Goal: Information Seeking & Learning: Learn about a topic

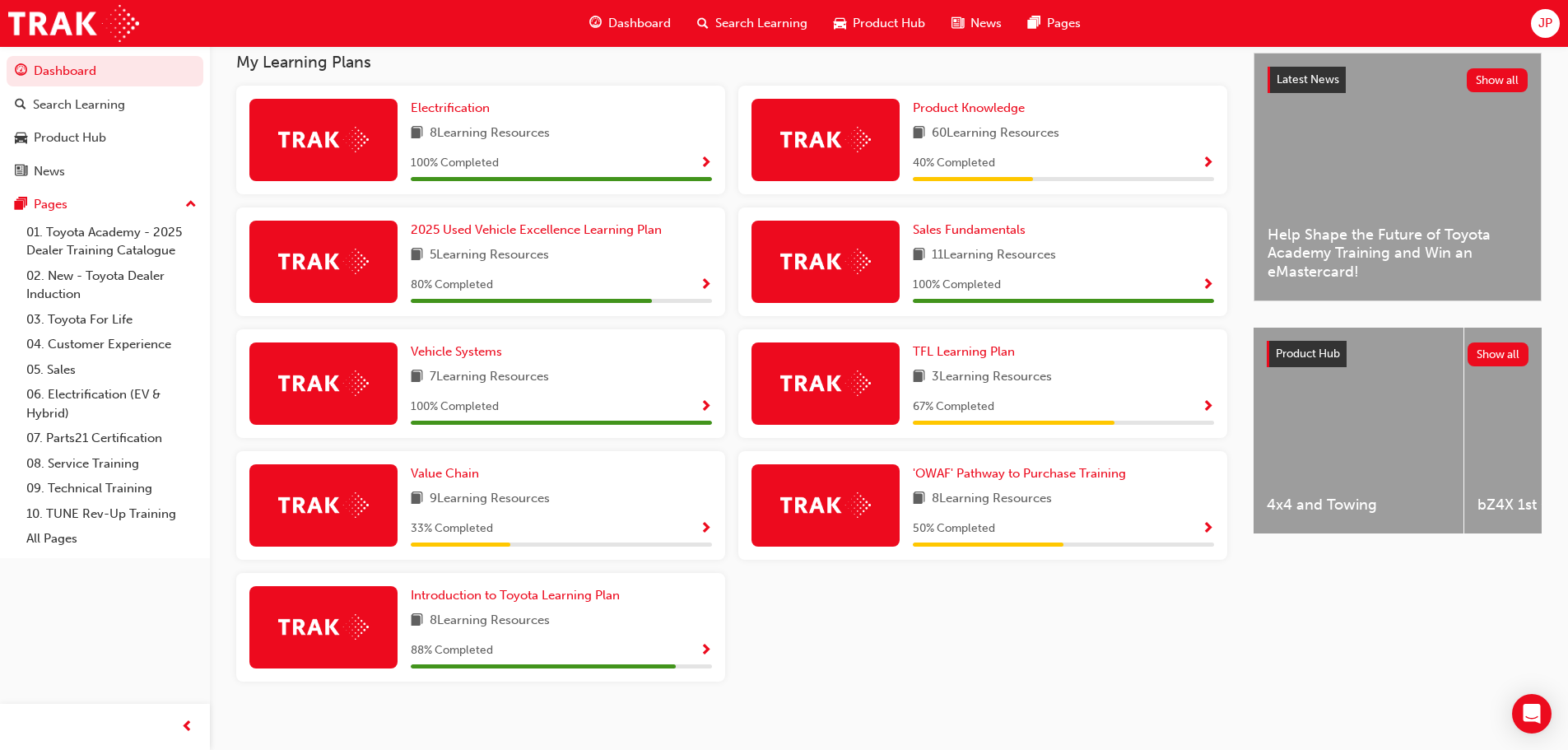
scroll to position [386, 0]
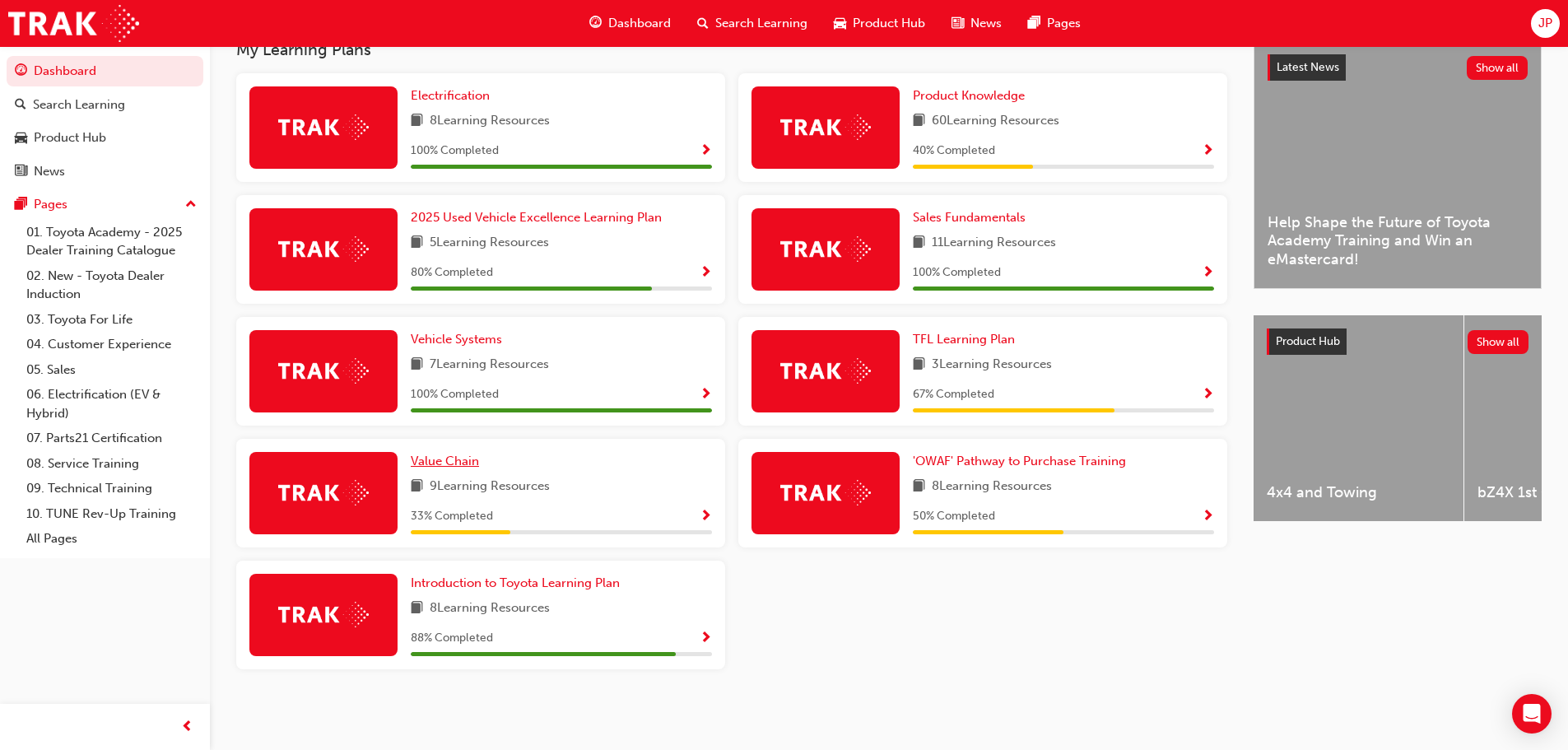
click at [455, 458] on span "Value Chain" at bounding box center [444, 461] width 69 height 15
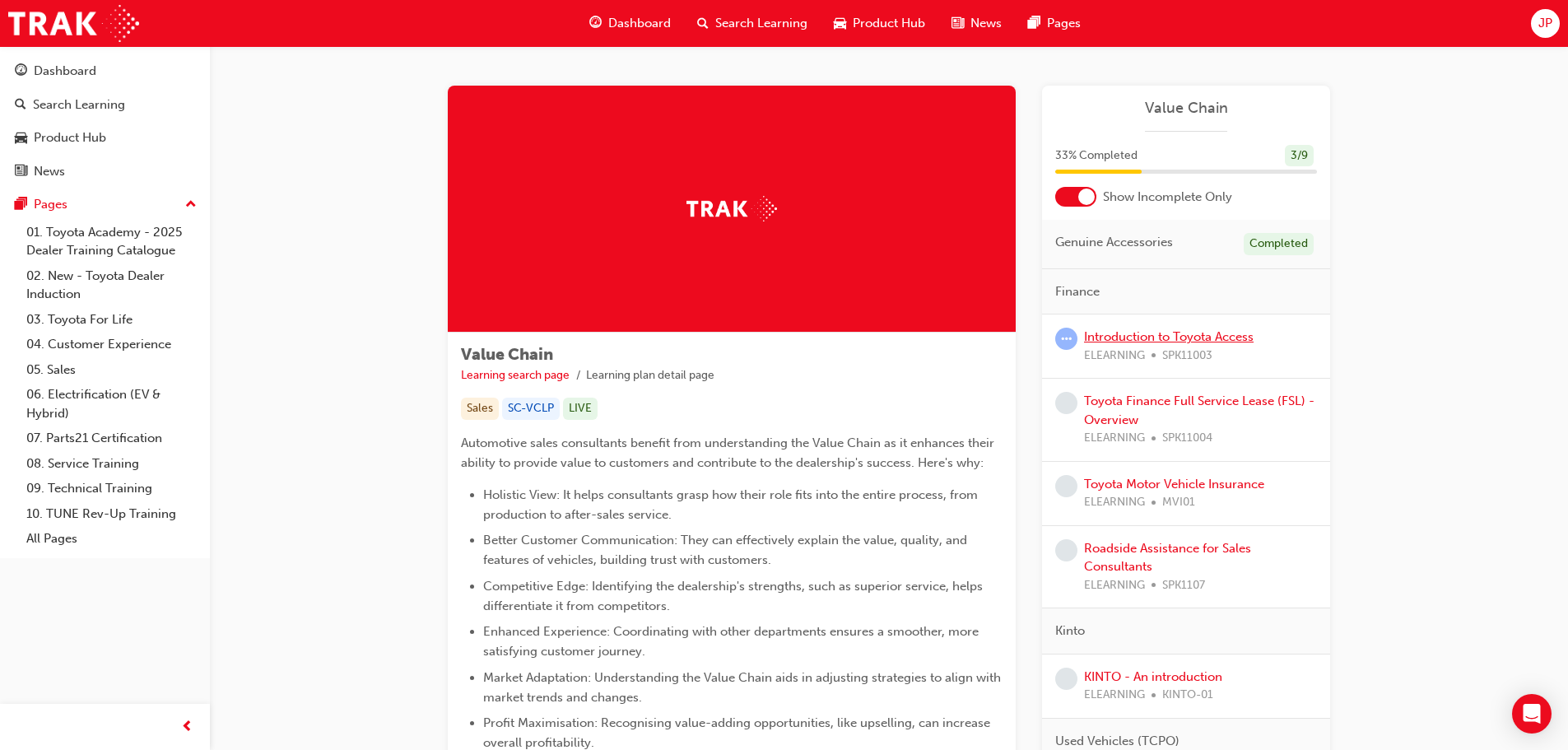
click at [1171, 339] on link "Introduction to Toyota Access" at bounding box center [1168, 337] width 169 height 15
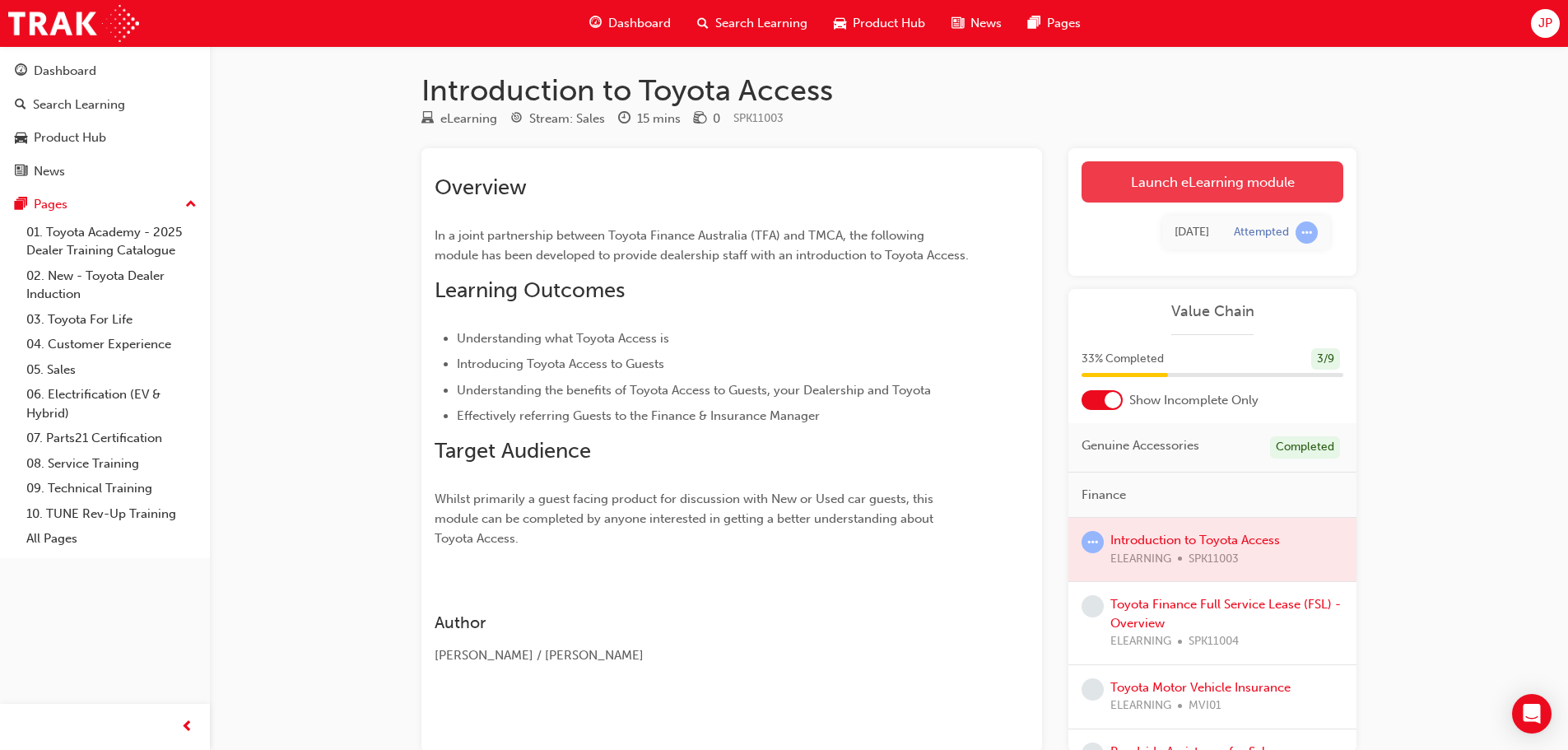
click at [1231, 183] on link "Launch eLearning module" at bounding box center [1212, 182] width 262 height 41
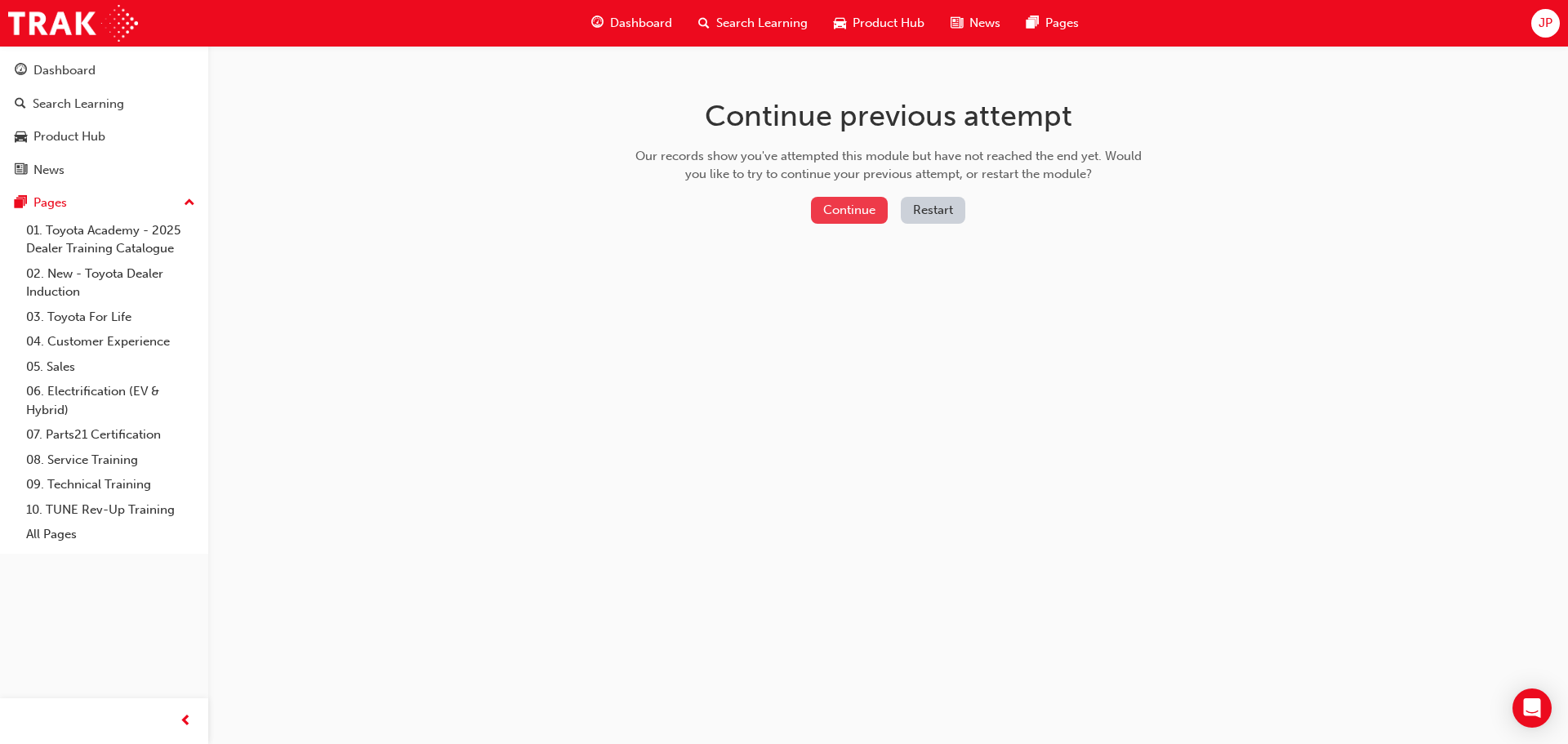
click at [834, 219] on button "Continue" at bounding box center [849, 210] width 77 height 27
